Goal: Information Seeking & Learning: Check status

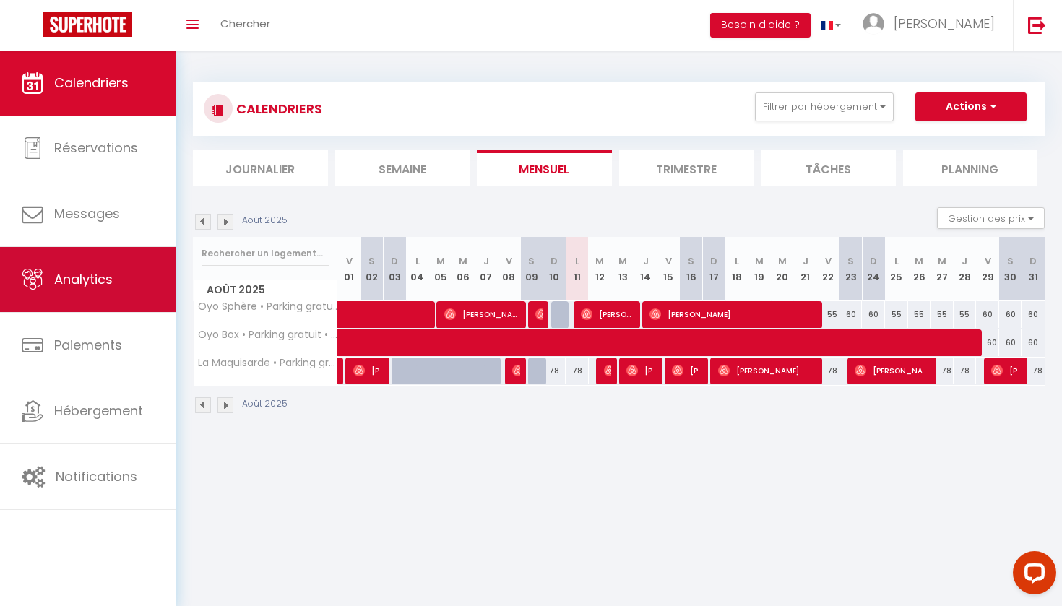
click at [98, 290] on link "Analytics" at bounding box center [88, 279] width 176 height 65
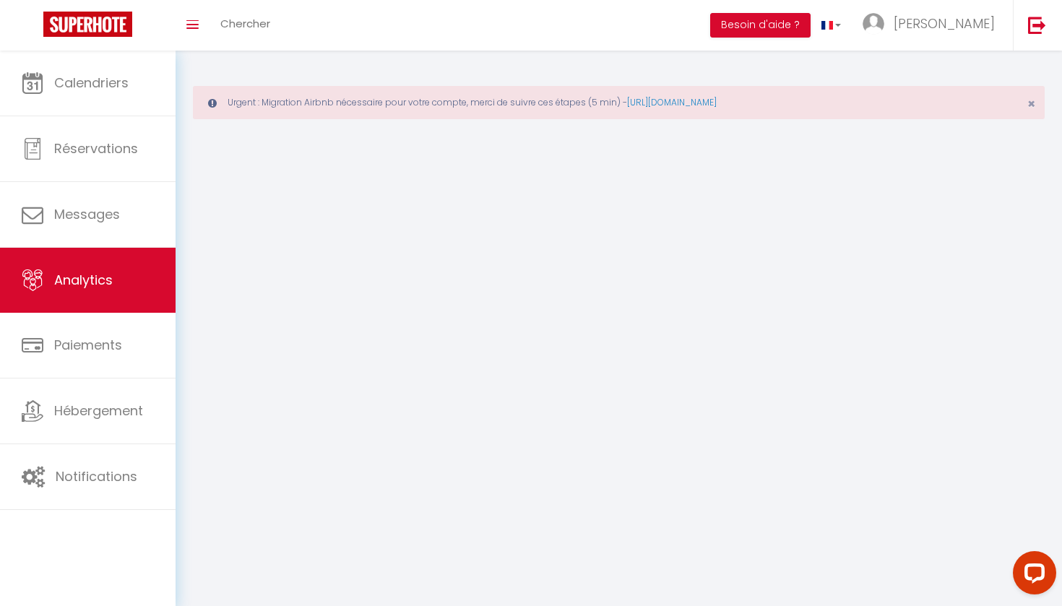
select select "2025"
select select "8"
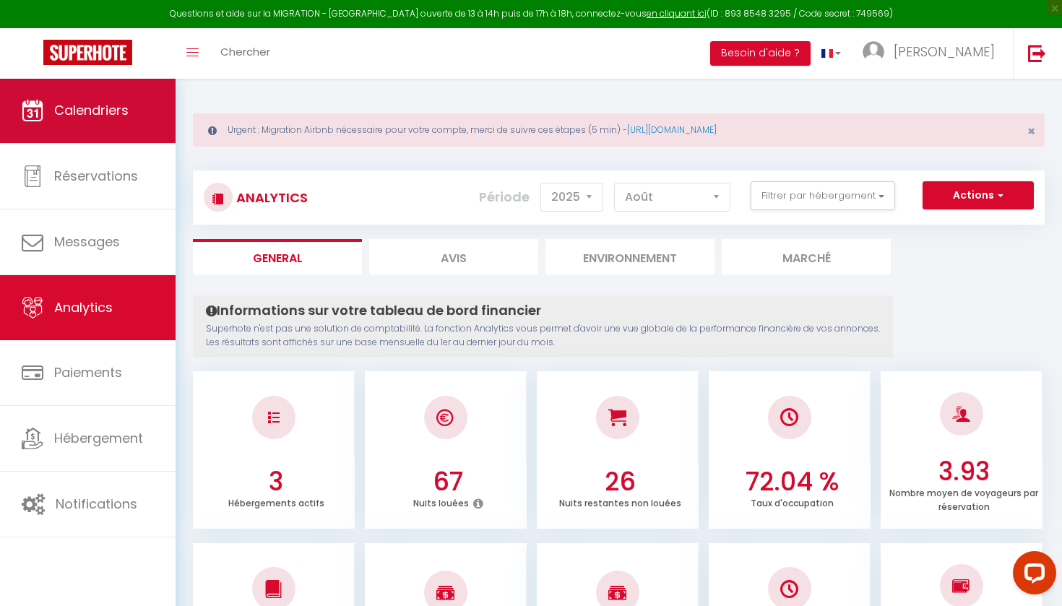
click at [105, 128] on link "Calendriers" at bounding box center [88, 110] width 176 height 65
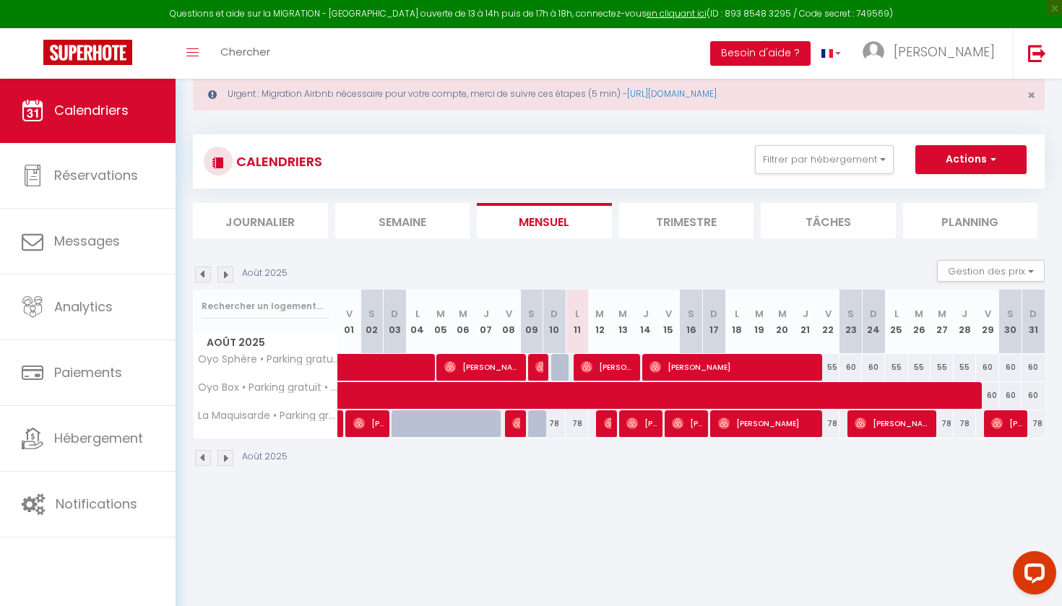
scroll to position [38, 0]
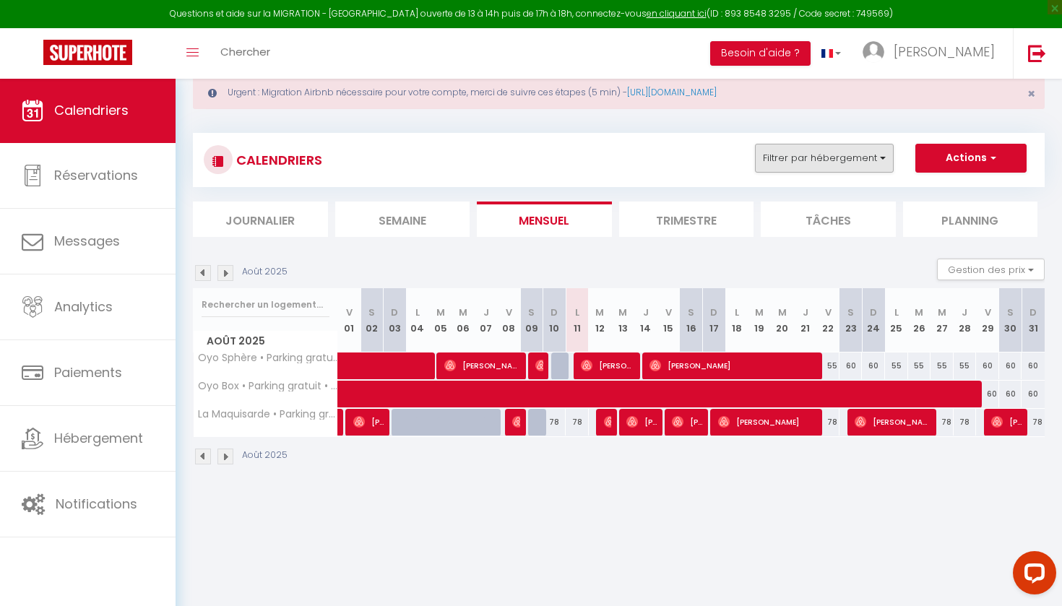
click at [851, 160] on button "Filtrer par hébergement" at bounding box center [824, 158] width 139 height 29
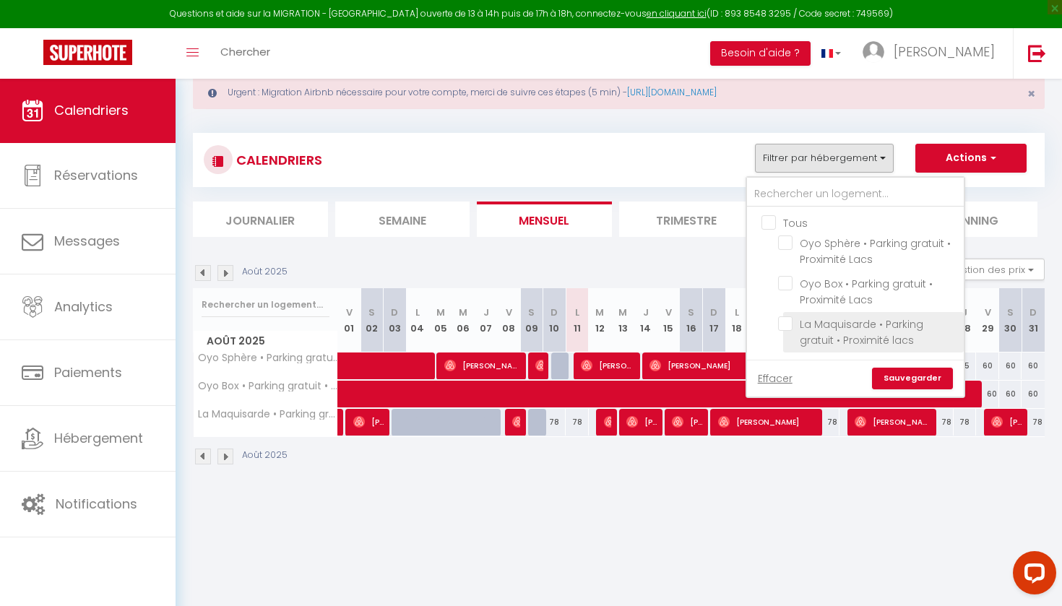
click at [789, 319] on input "La Maquisarde • Parking gratuit • Proximité lacs" at bounding box center [868, 323] width 181 height 14
checkbox input "true"
checkbox input "false"
click at [914, 377] on link "Sauvegarder" at bounding box center [912, 379] width 81 height 22
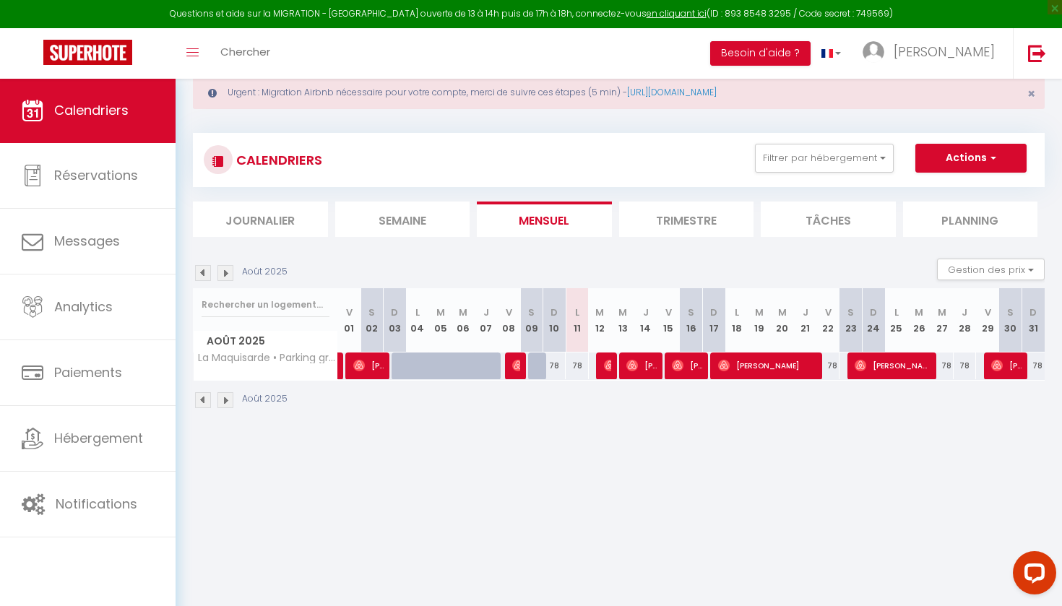
click at [651, 360] on span "[PERSON_NAME]" at bounding box center [641, 365] width 31 height 27
select select "OK"
select select "0"
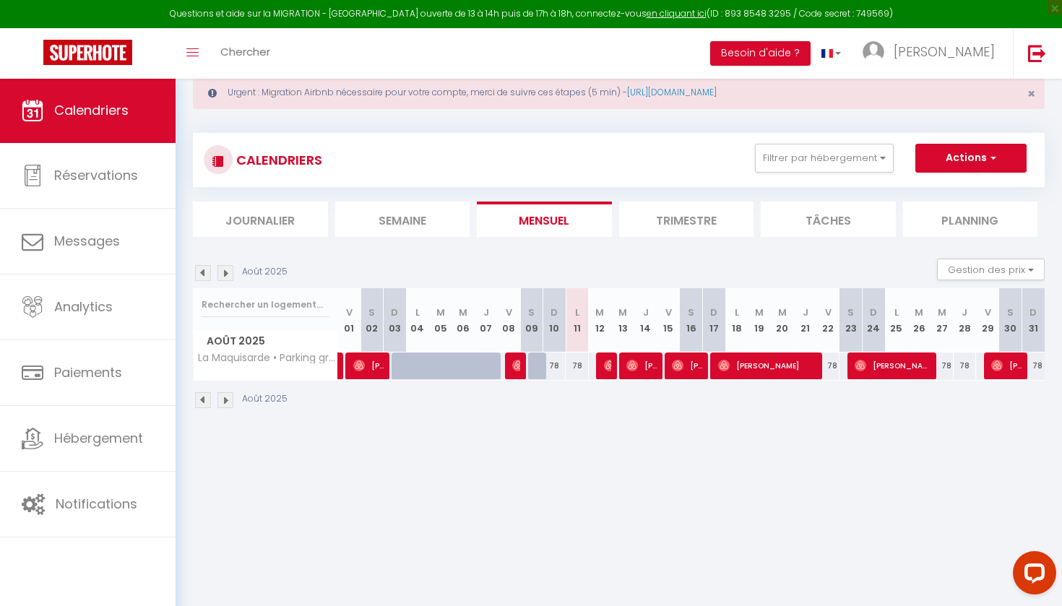
select select "1"
select select
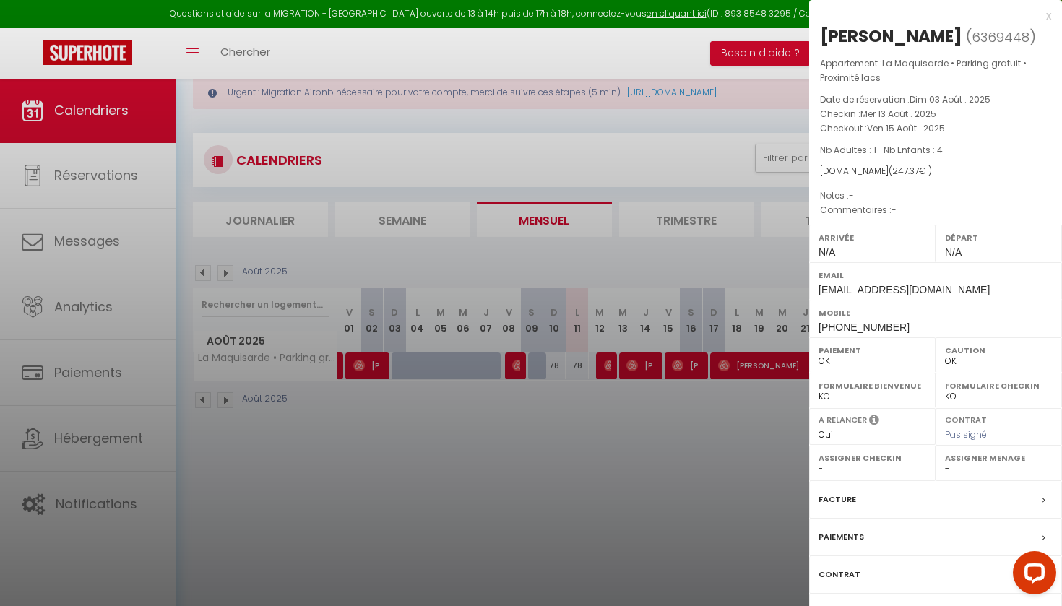
click at [659, 250] on div at bounding box center [531, 303] width 1062 height 606
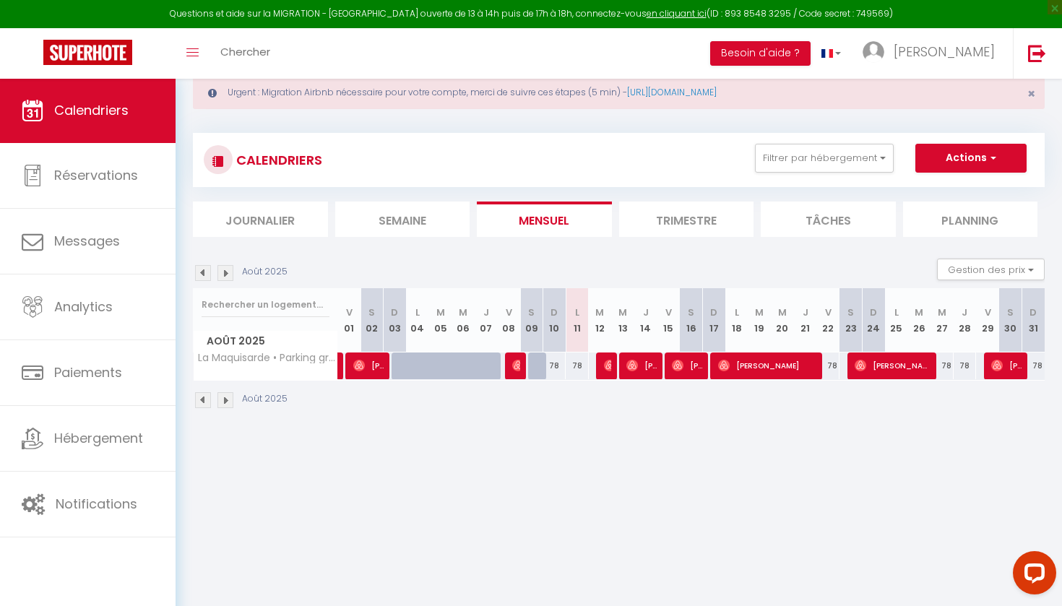
click at [689, 365] on span "[PERSON_NAME]" at bounding box center [687, 365] width 31 height 27
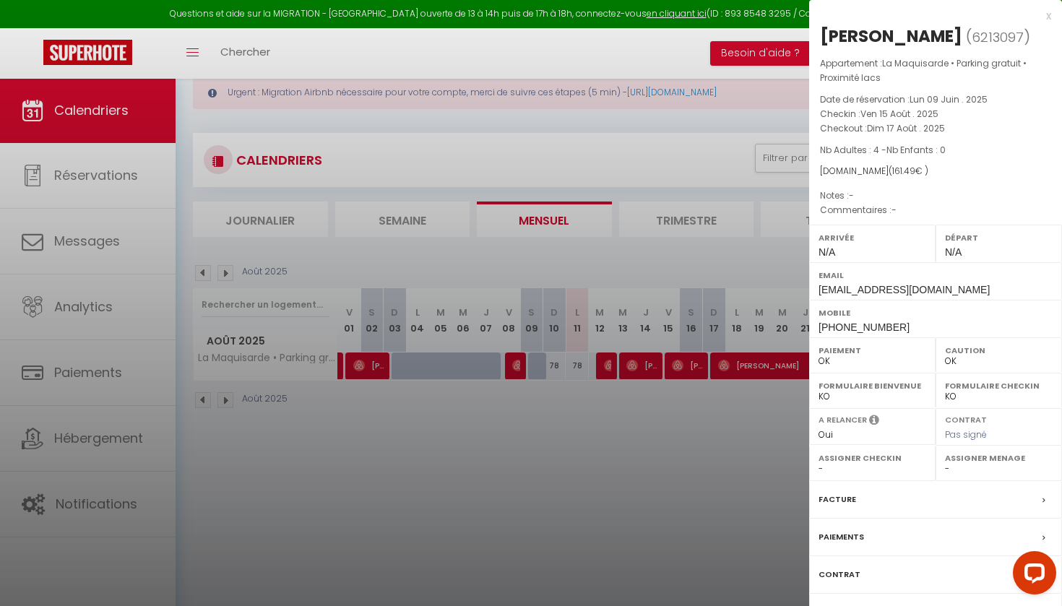
click at [688, 365] on div at bounding box center [531, 303] width 1062 height 606
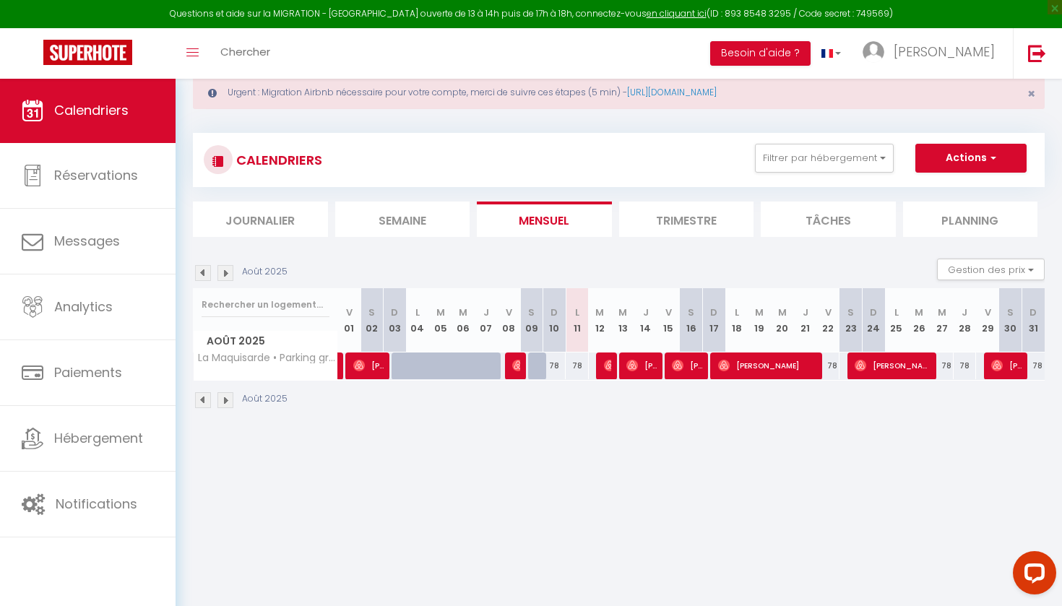
click at [728, 365] on img at bounding box center [724, 366] width 12 height 12
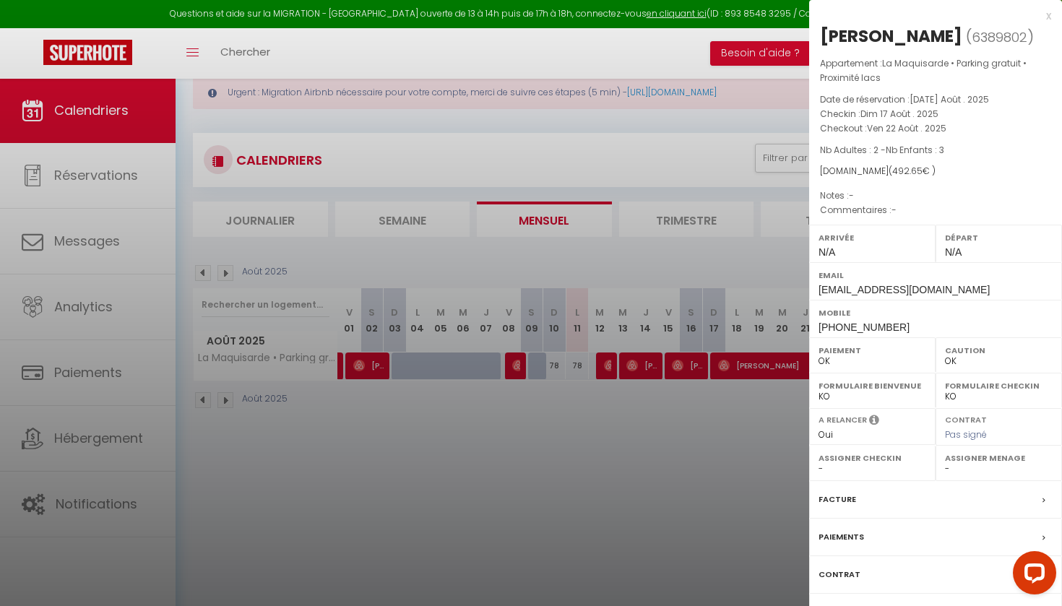
click at [728, 365] on div at bounding box center [531, 303] width 1062 height 606
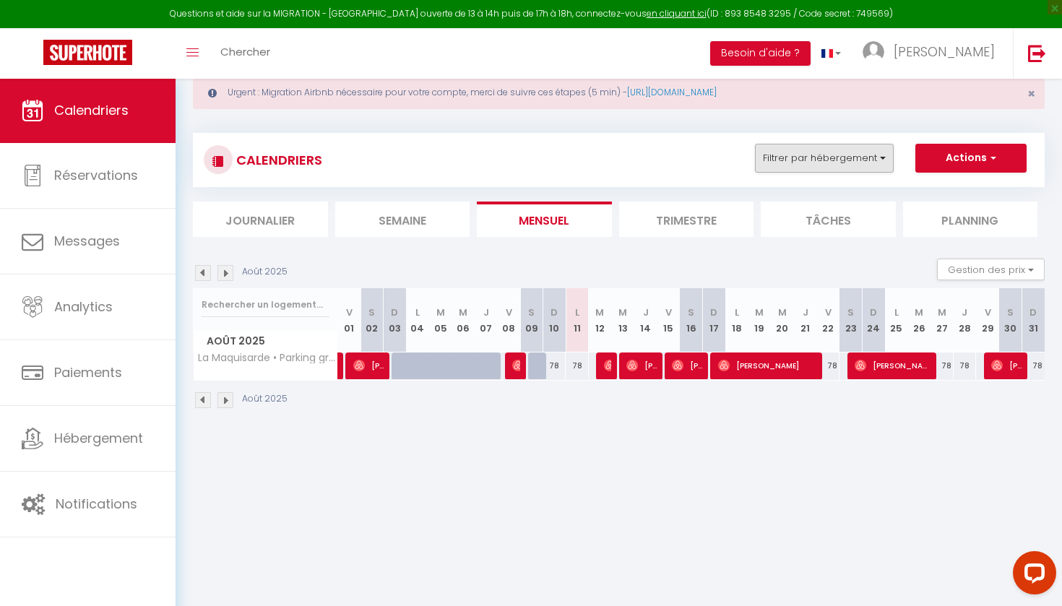
click at [823, 151] on button "Filtrer par hébergement" at bounding box center [824, 158] width 139 height 29
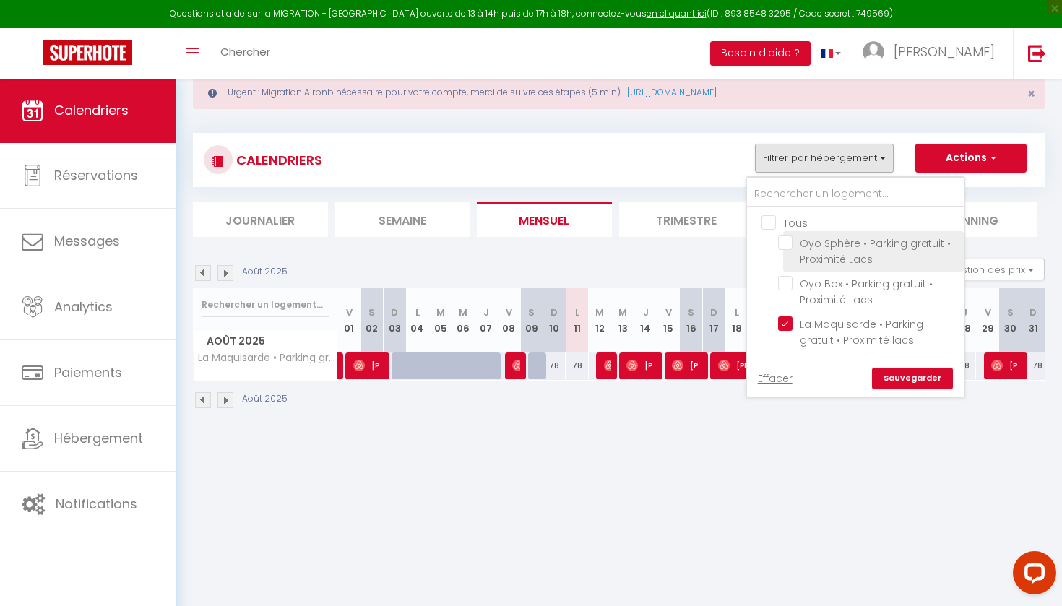
click at [790, 243] on input "Oyo Sphère • Parking gratuit • Proximité Lacs" at bounding box center [868, 242] width 181 height 14
checkbox input "true"
checkbox input "false"
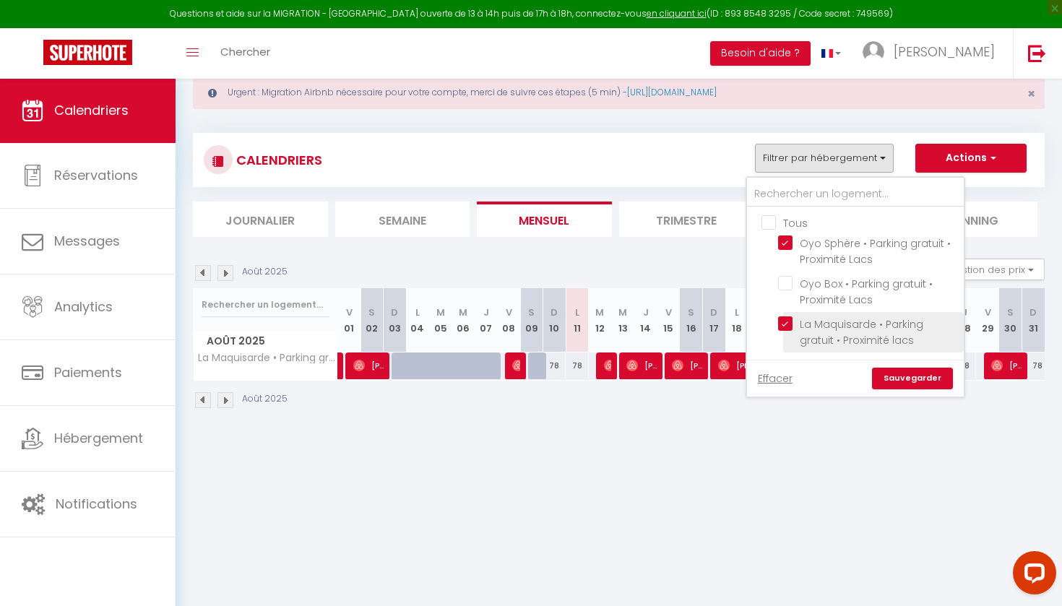
click at [791, 319] on input "La Maquisarde • Parking gratuit • Proximité lacs" at bounding box center [868, 323] width 181 height 14
checkbox input "false"
click at [906, 379] on link "Sauvegarder" at bounding box center [912, 379] width 81 height 22
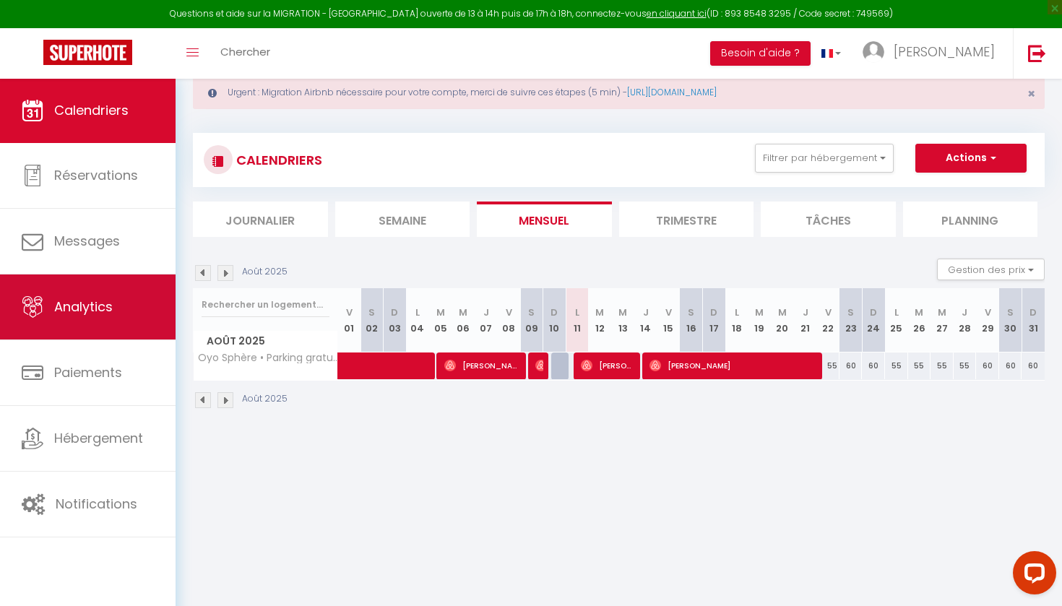
click at [127, 313] on link "Analytics" at bounding box center [88, 306] width 176 height 65
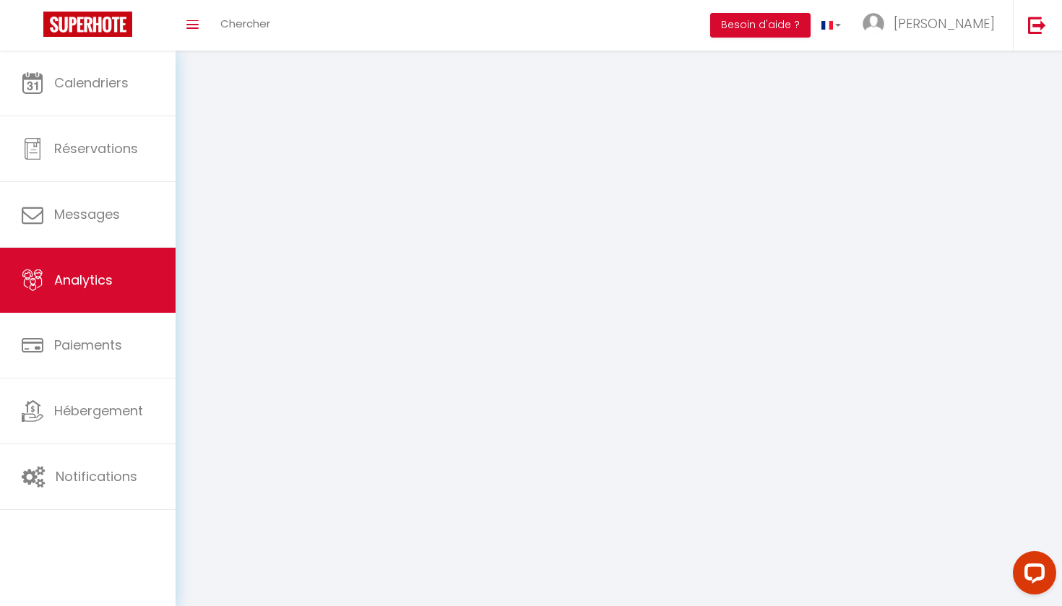
select select "2025"
select select "8"
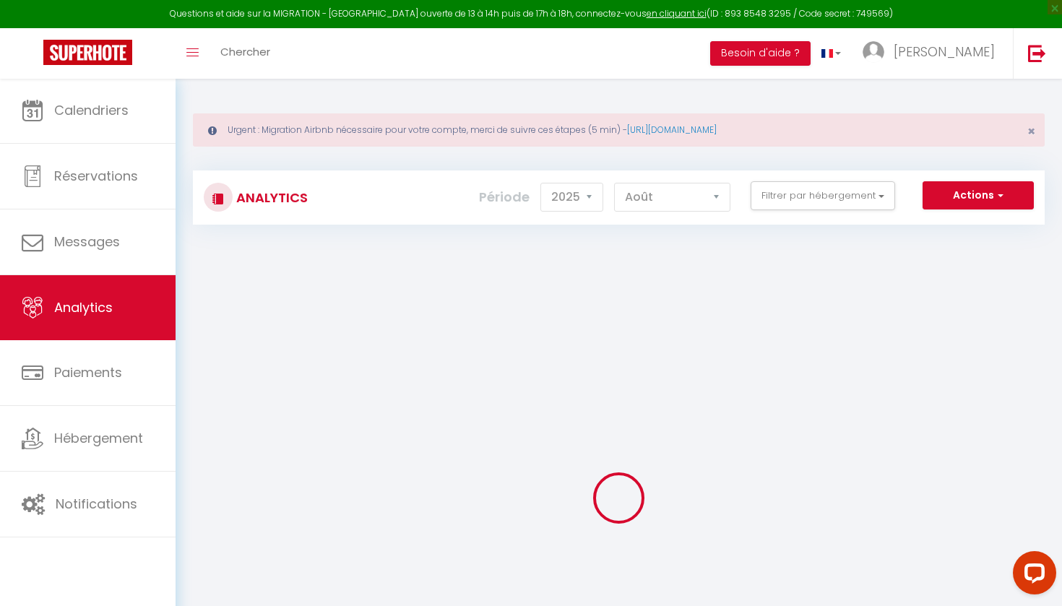
checkbox input "false"
checkbox Lacs "false"
checkbox lacs "false"
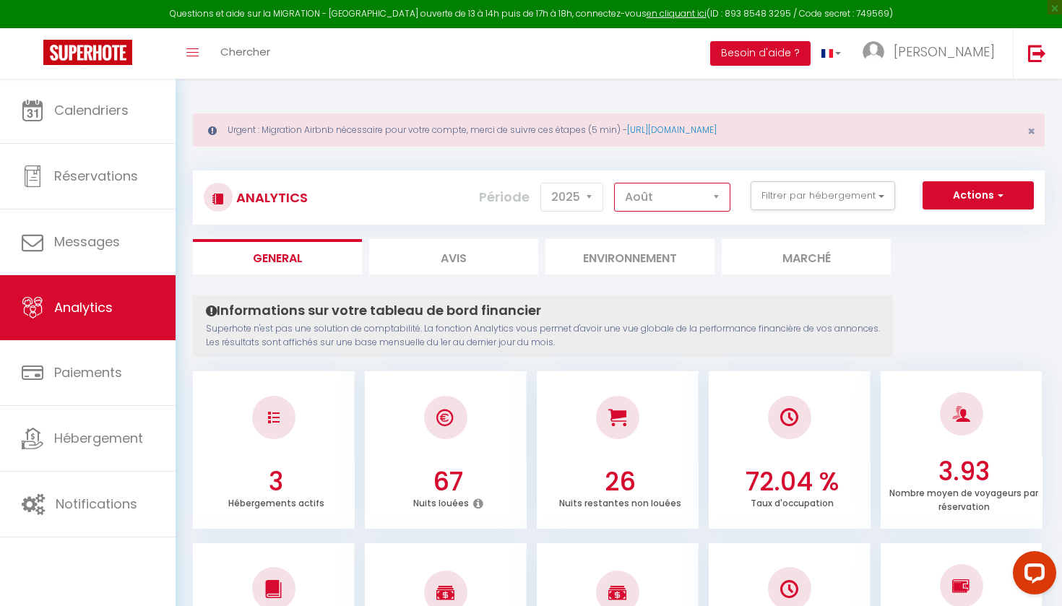
select select "7"
checkbox input "false"
checkbox Lacs "false"
checkbox lacs "false"
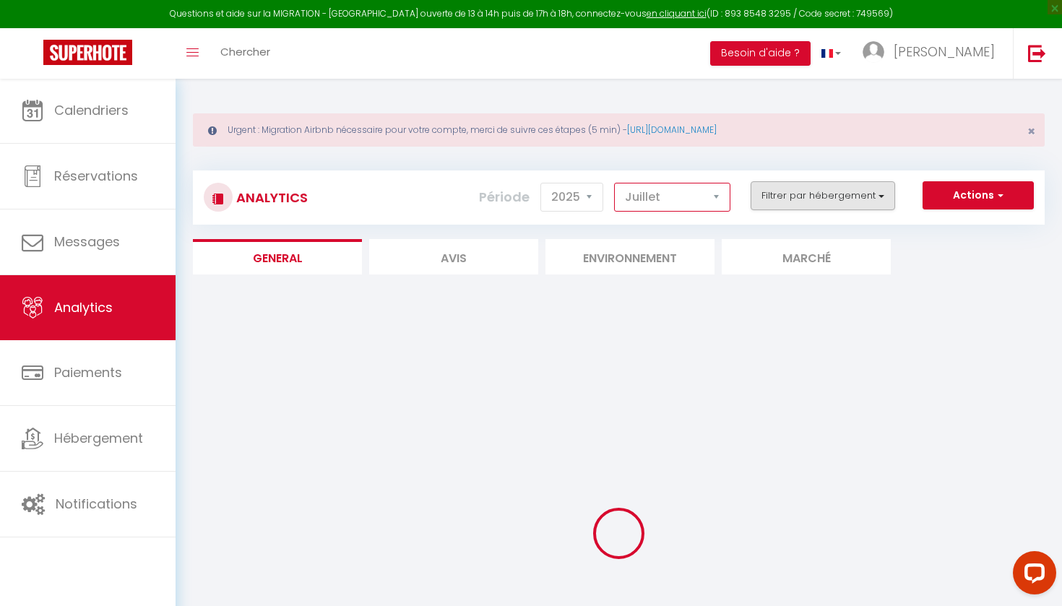
click at [775, 191] on button "Filtrer par hébergement" at bounding box center [822, 195] width 144 height 29
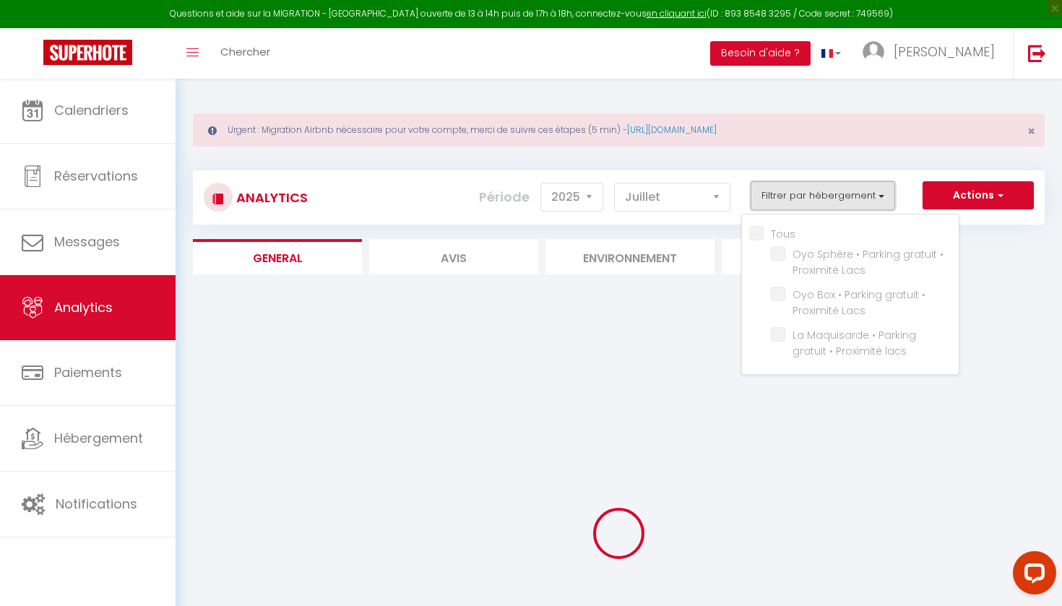
checkbox input "false"
checkbox Lacs "false"
checkbox lacs "false"
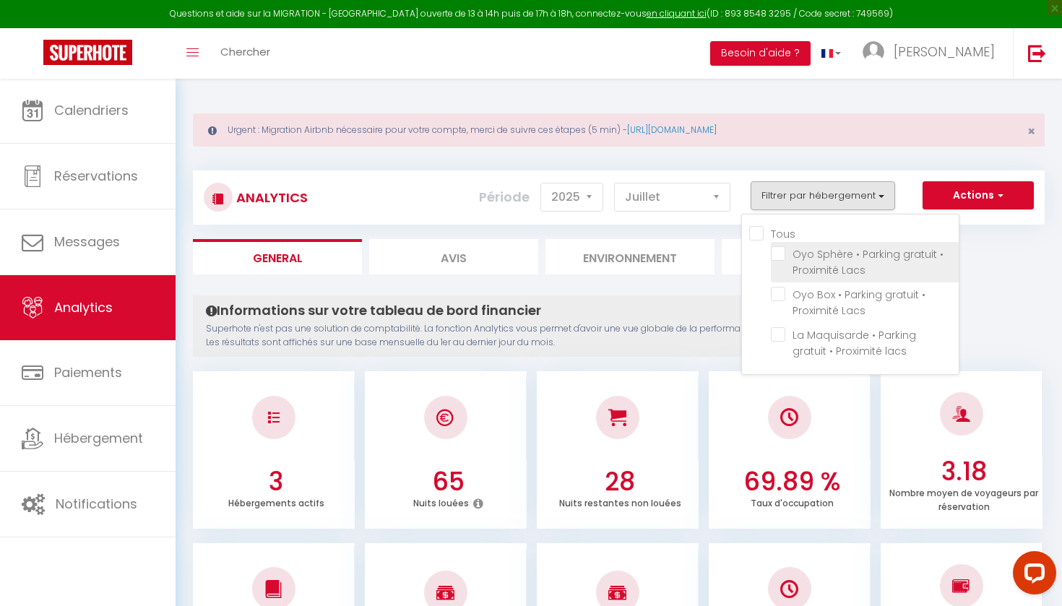
click at [776, 251] on Lacs "checkbox" at bounding box center [865, 253] width 188 height 14
checkbox Lacs "true"
checkbox Lacs "false"
checkbox lacs "false"
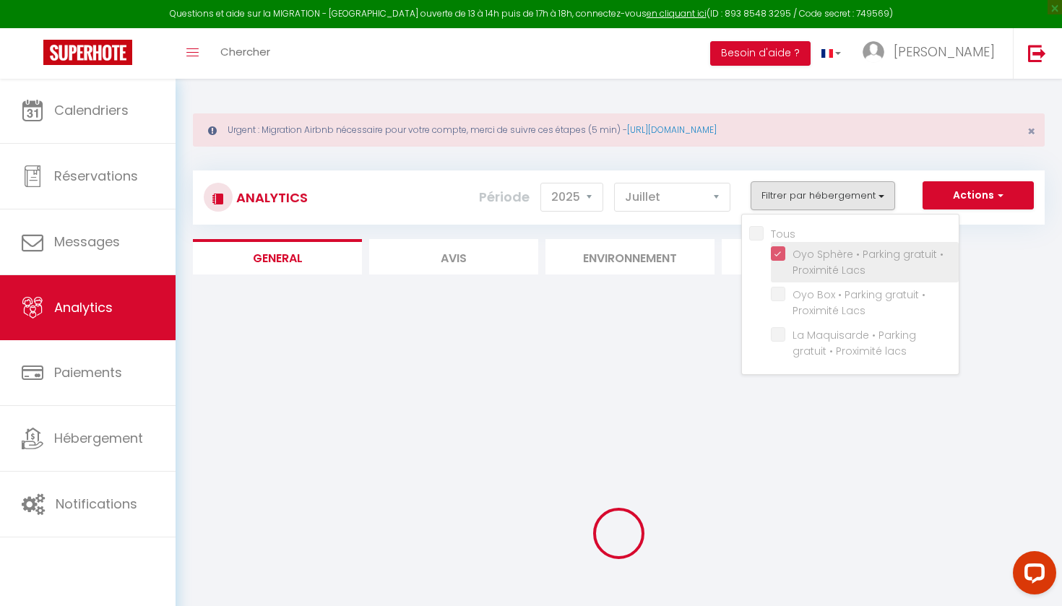
checkbox Lacs "false"
checkbox lacs "false"
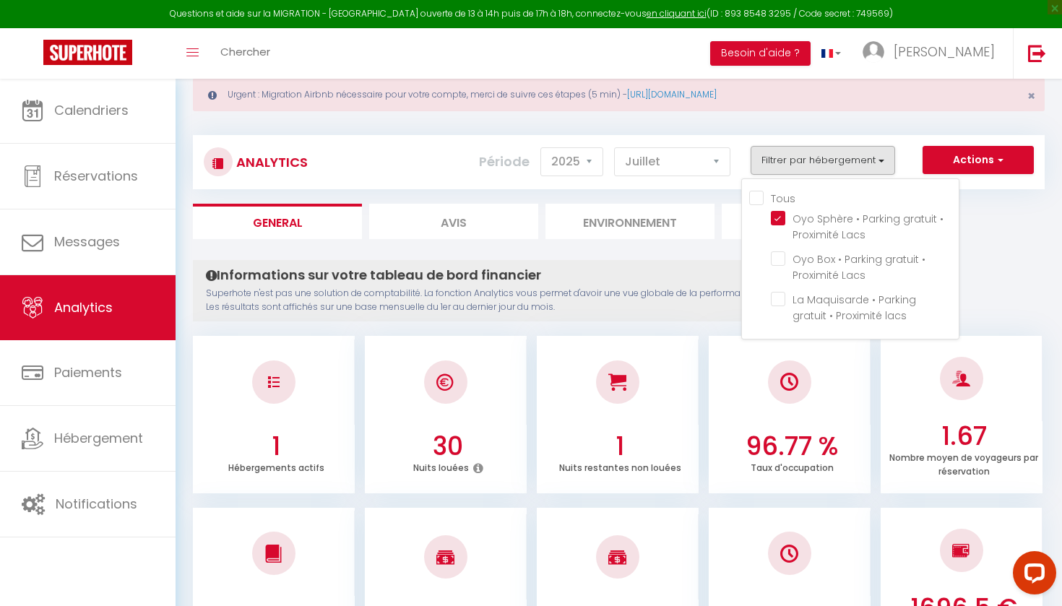
scroll to position [36, 0]
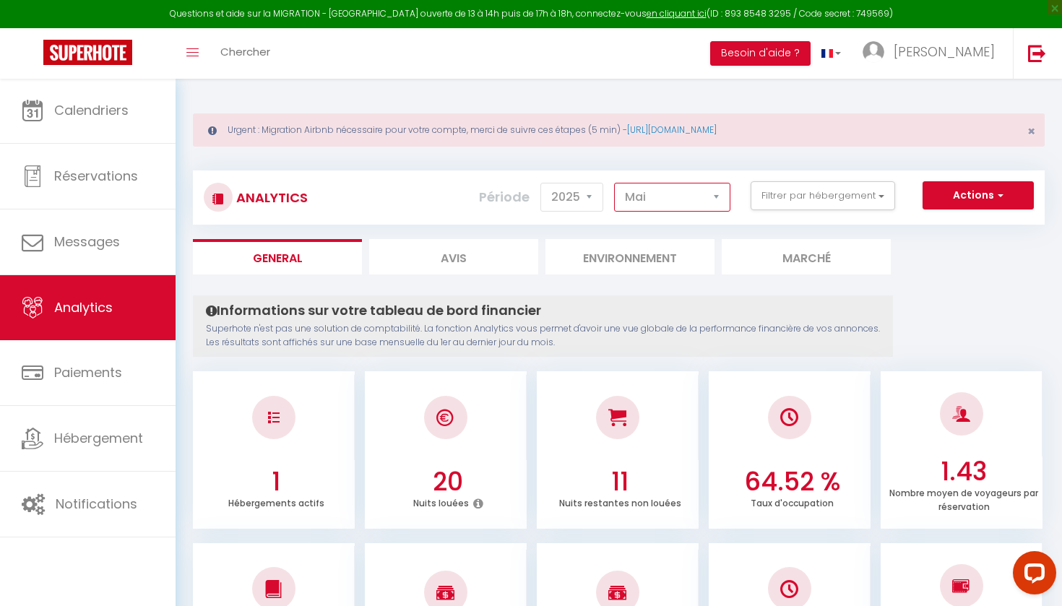
scroll to position [0, 0]
select select "8"
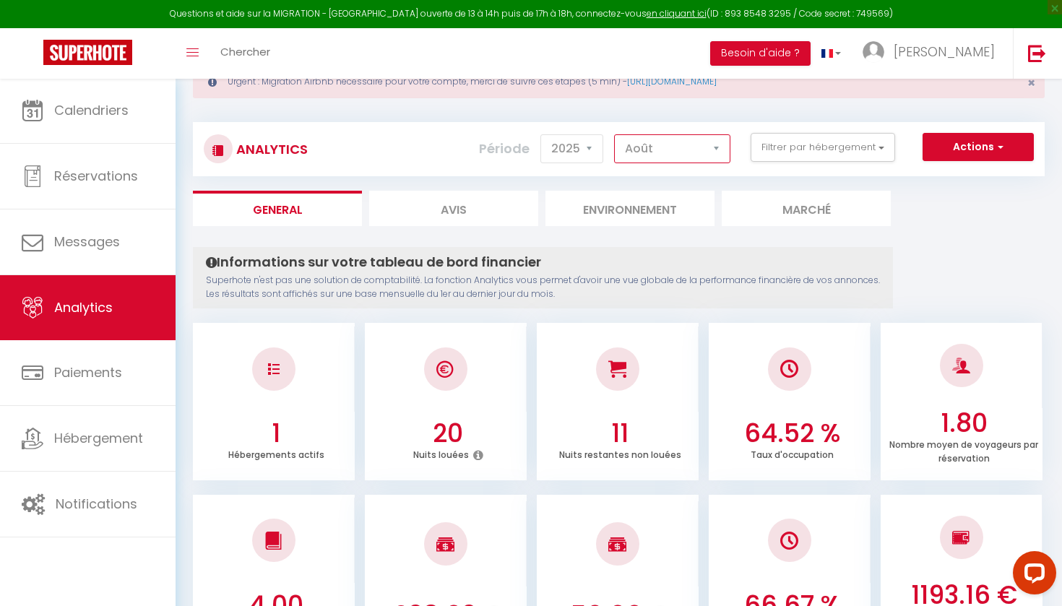
scroll to position [12, 0]
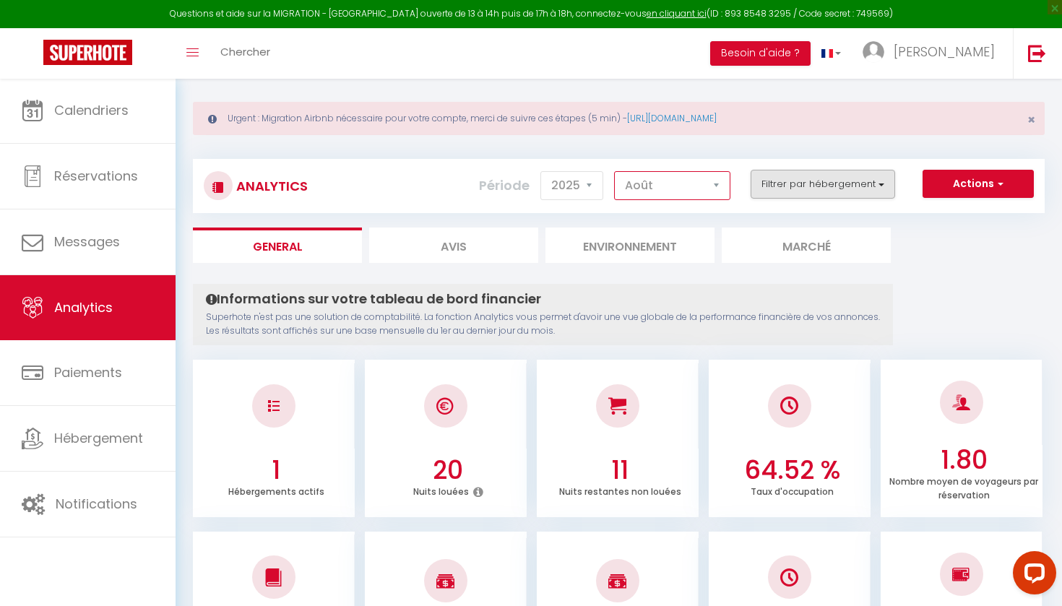
click at [787, 182] on button "Filtrer par hébergement" at bounding box center [822, 184] width 144 height 29
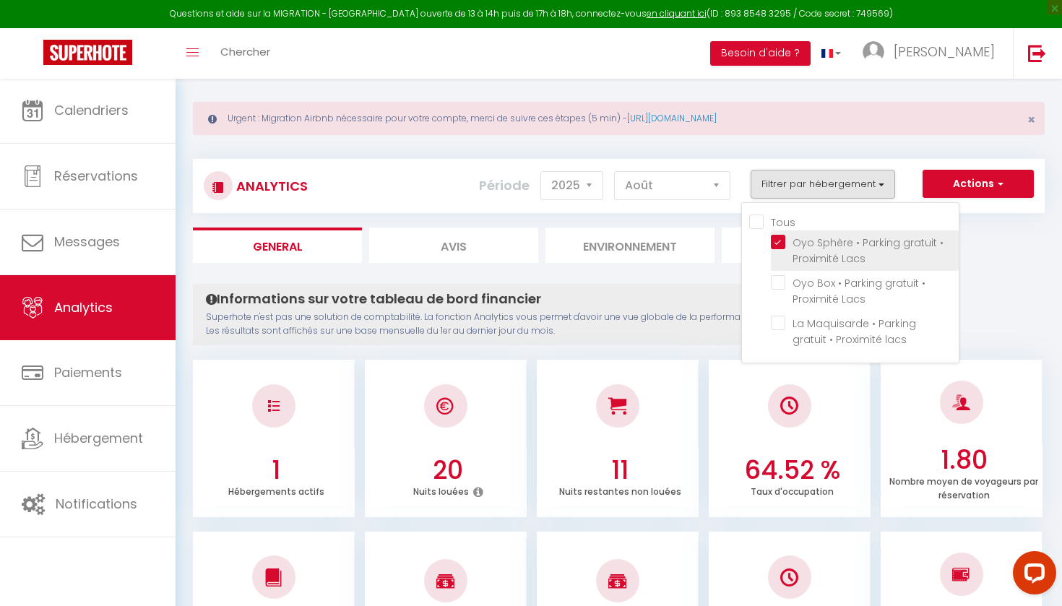
click at [779, 238] on Lacs "checkbox" at bounding box center [865, 242] width 188 height 14
checkbox Lacs "false"
checkbox lacs "false"
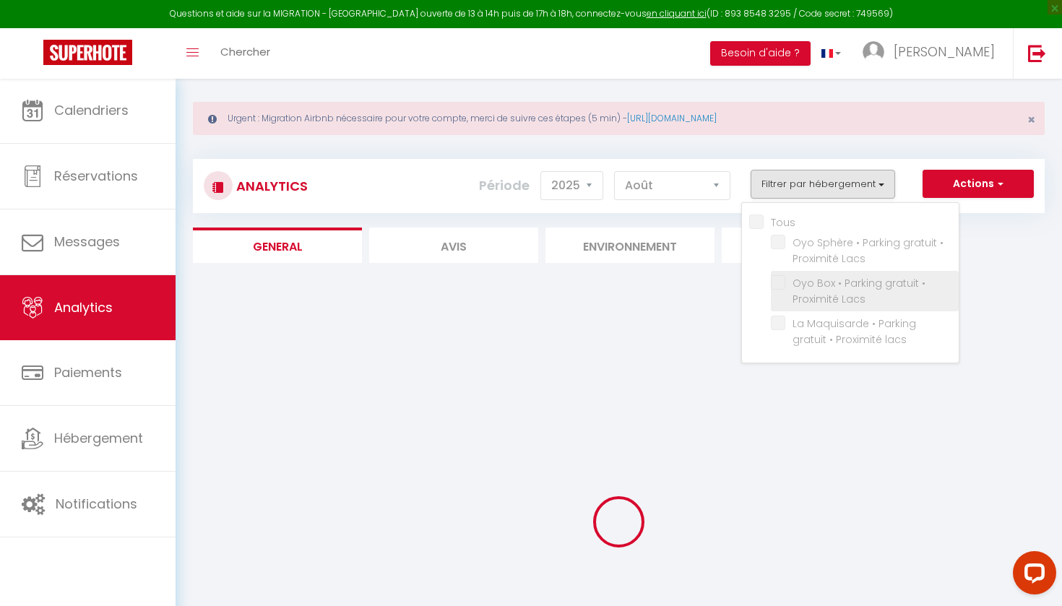
checkbox Lacs "false"
checkbox lacs "false"
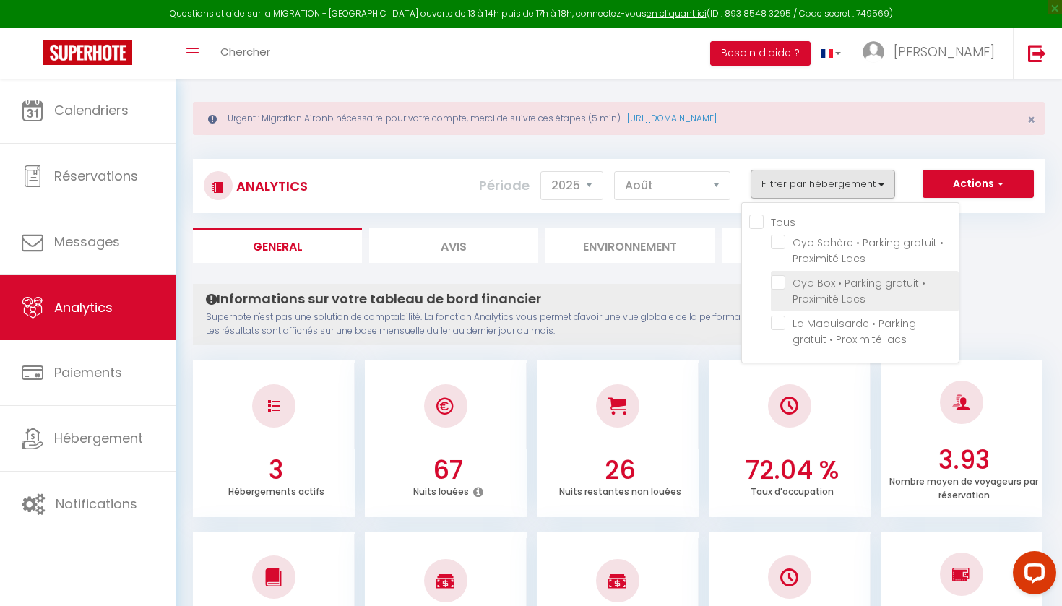
click at [781, 280] on Lacs "checkbox" at bounding box center [865, 282] width 188 height 14
checkbox Lacs "true"
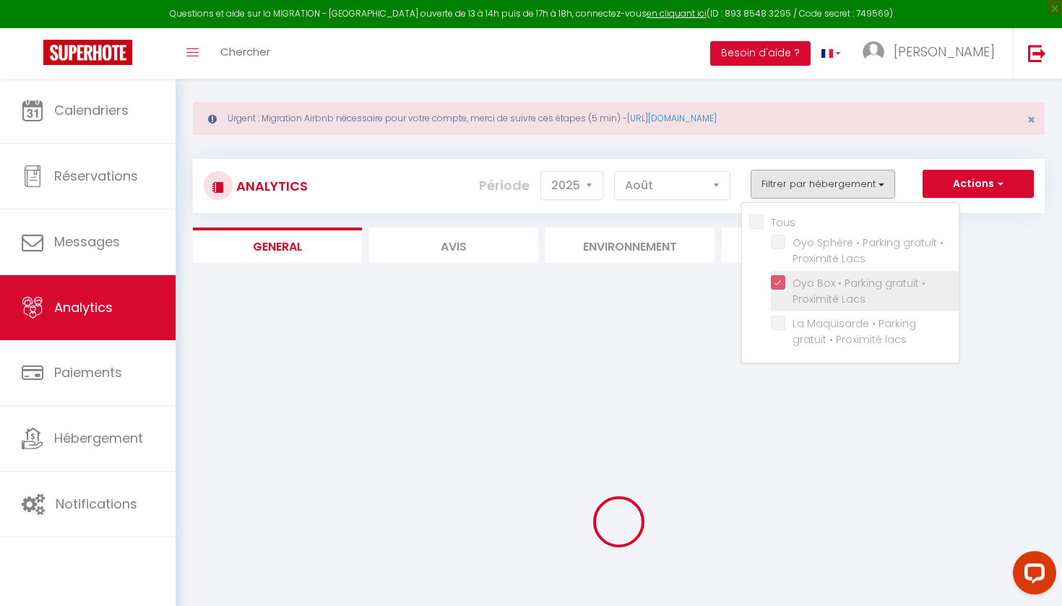
checkbox lacs "false"
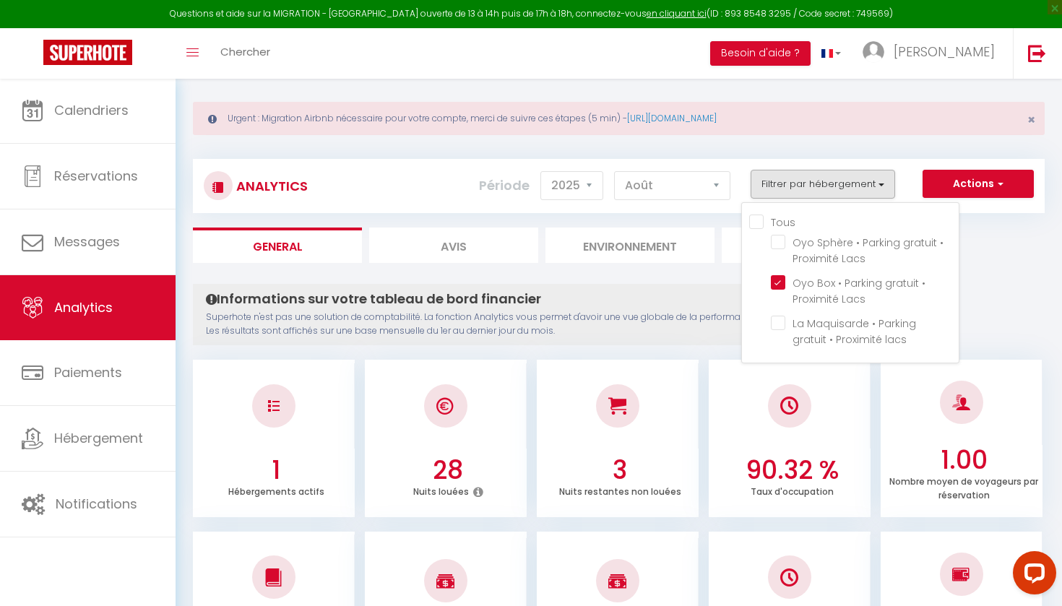
click at [984, 261] on ul "General Avis Environnement Marché" at bounding box center [619, 245] width 852 height 35
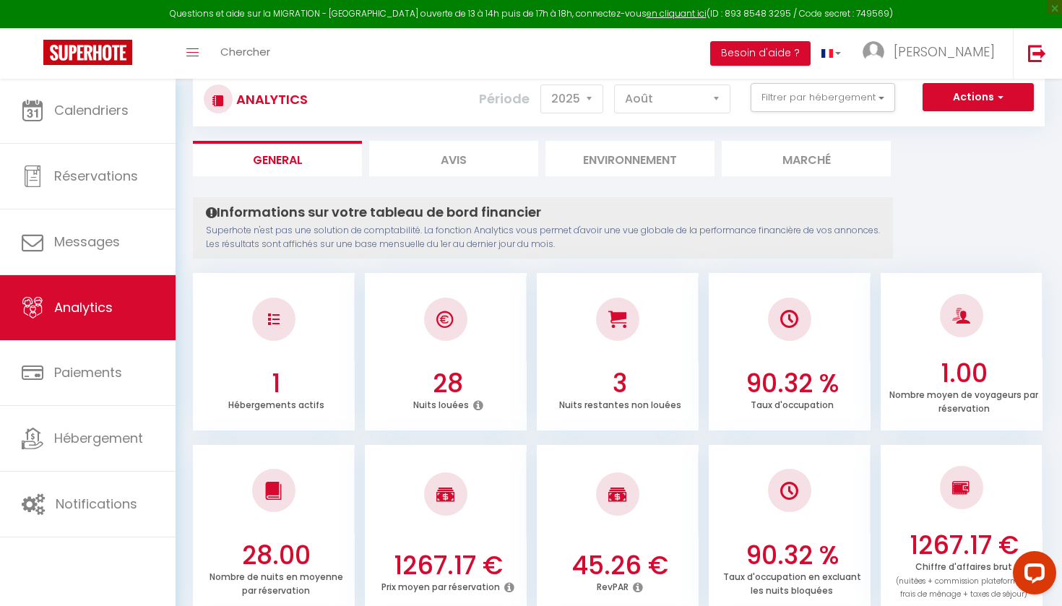
scroll to position [95, 0]
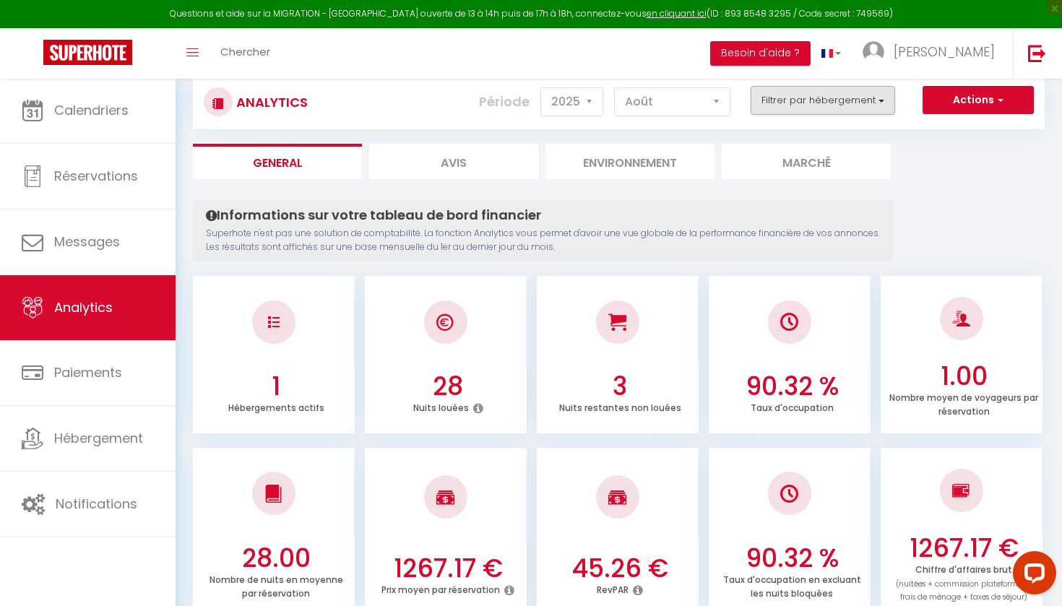
click at [869, 103] on button "Filtrer par hébergement" at bounding box center [822, 100] width 144 height 29
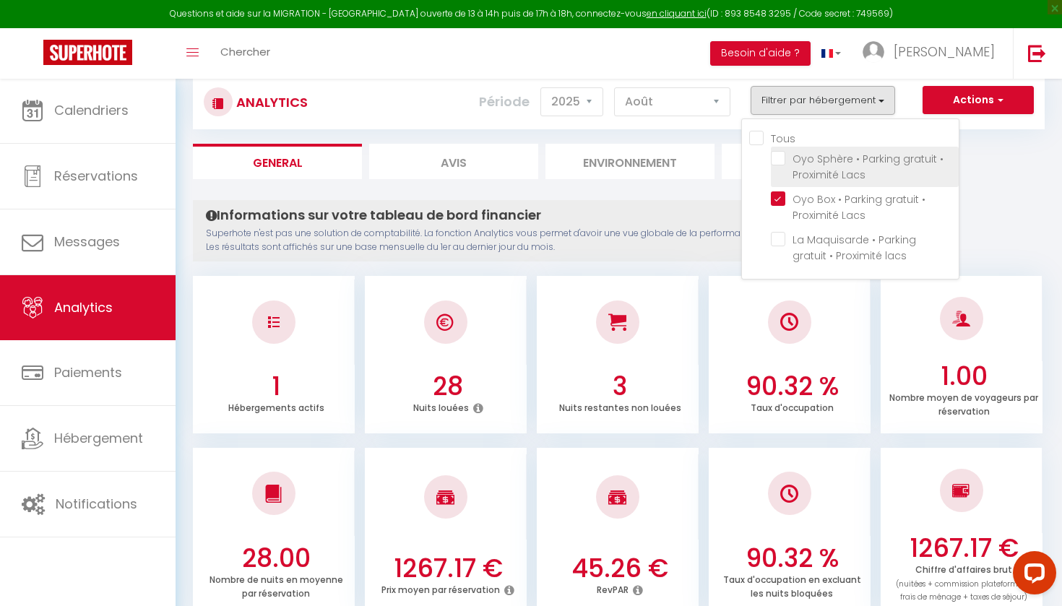
click at [779, 161] on Lacs "checkbox" at bounding box center [865, 158] width 188 height 14
checkbox Lacs "true"
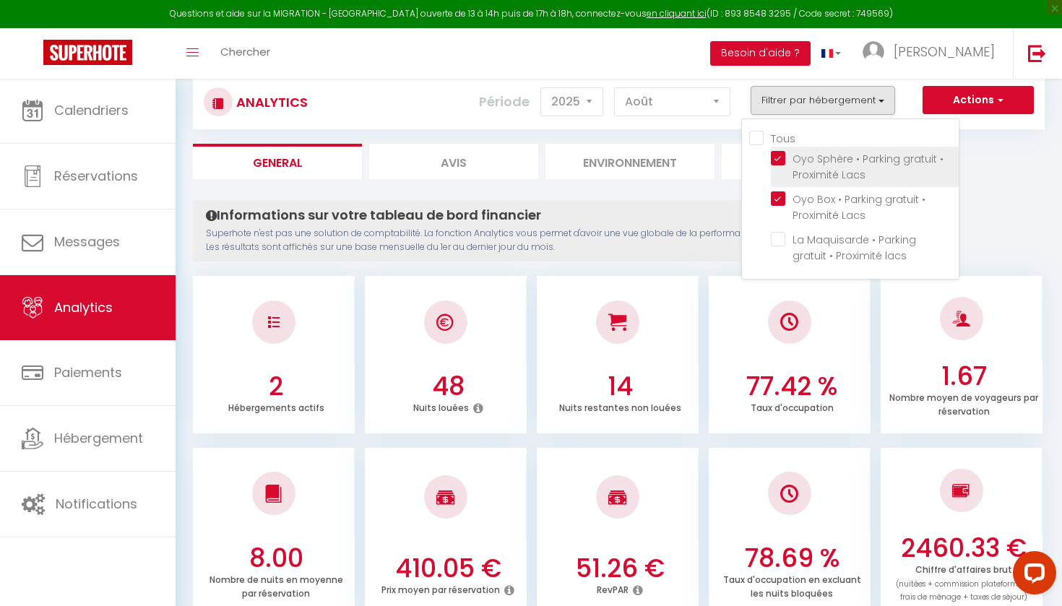
checkbox lacs "false"
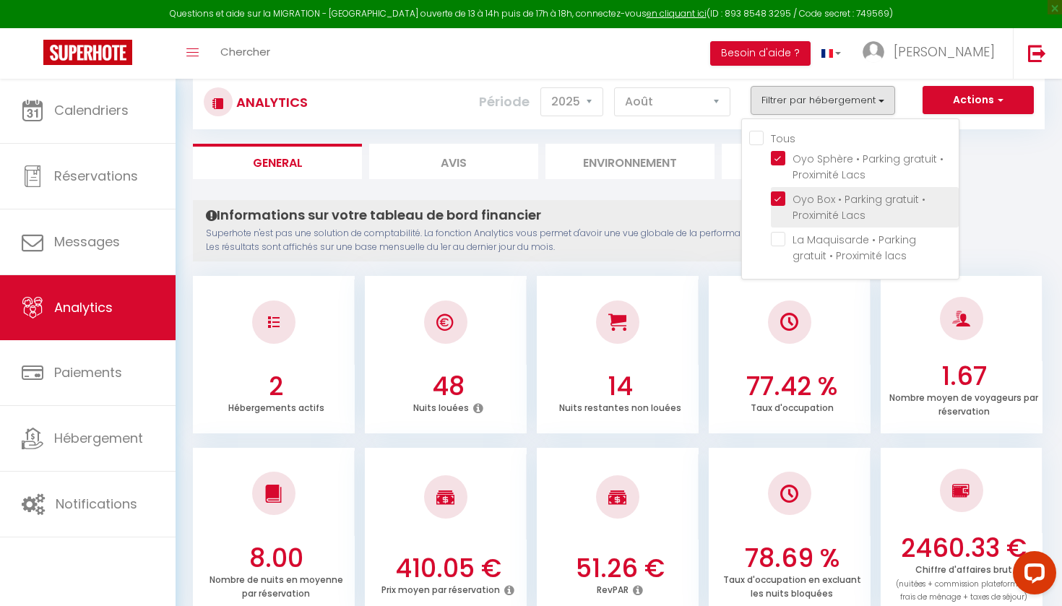
click at [779, 195] on Lacs "checkbox" at bounding box center [865, 198] width 188 height 14
checkbox Lacs "false"
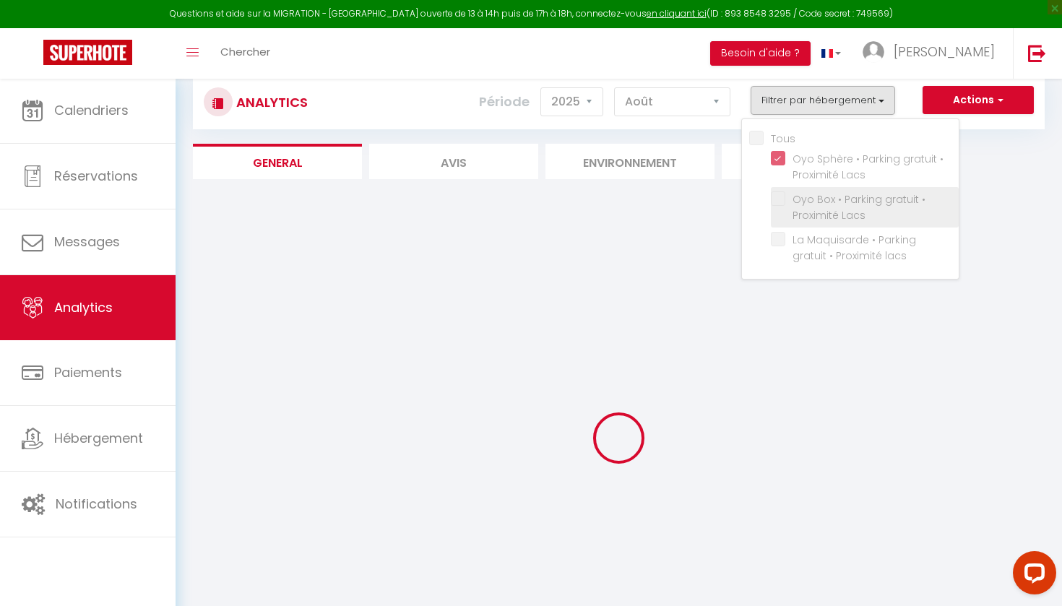
checkbox lacs "false"
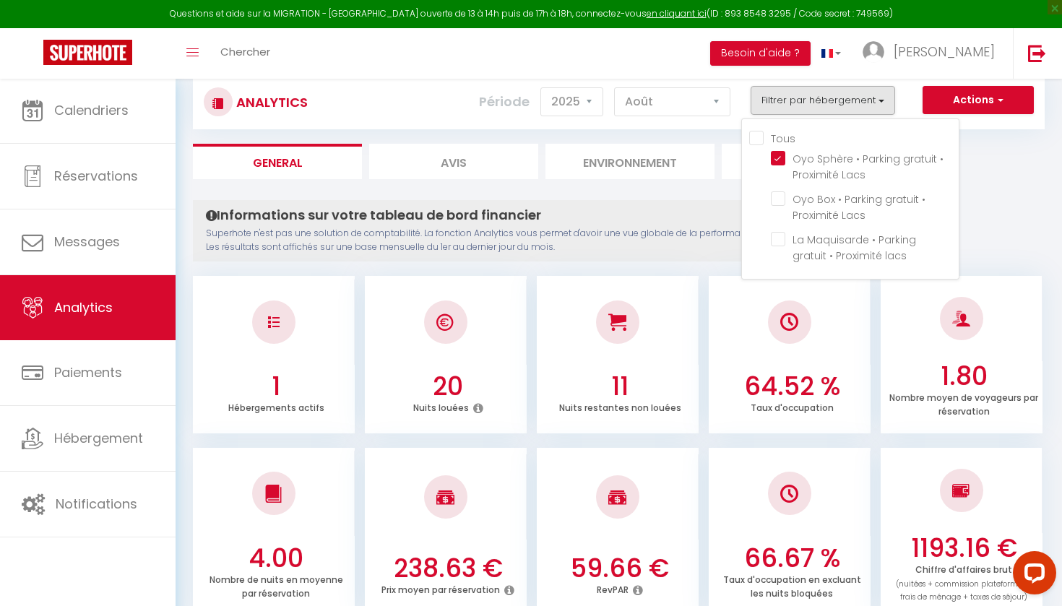
click at [672, 218] on h4 "Informations sur votre tableau de bord financier" at bounding box center [543, 215] width 674 height 16
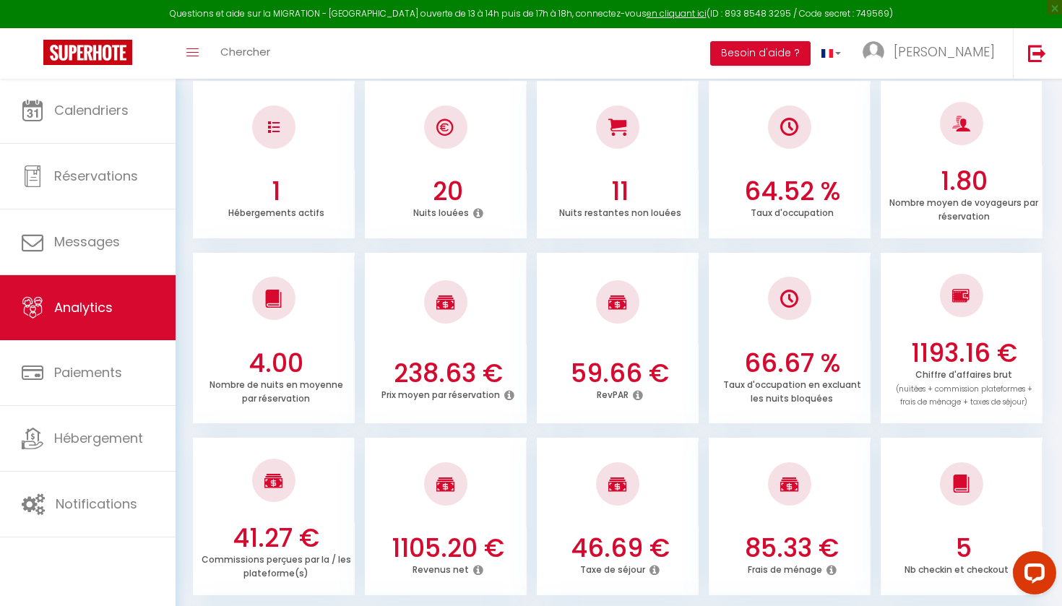
scroll to position [290, 0]
